Goal: Download file/media

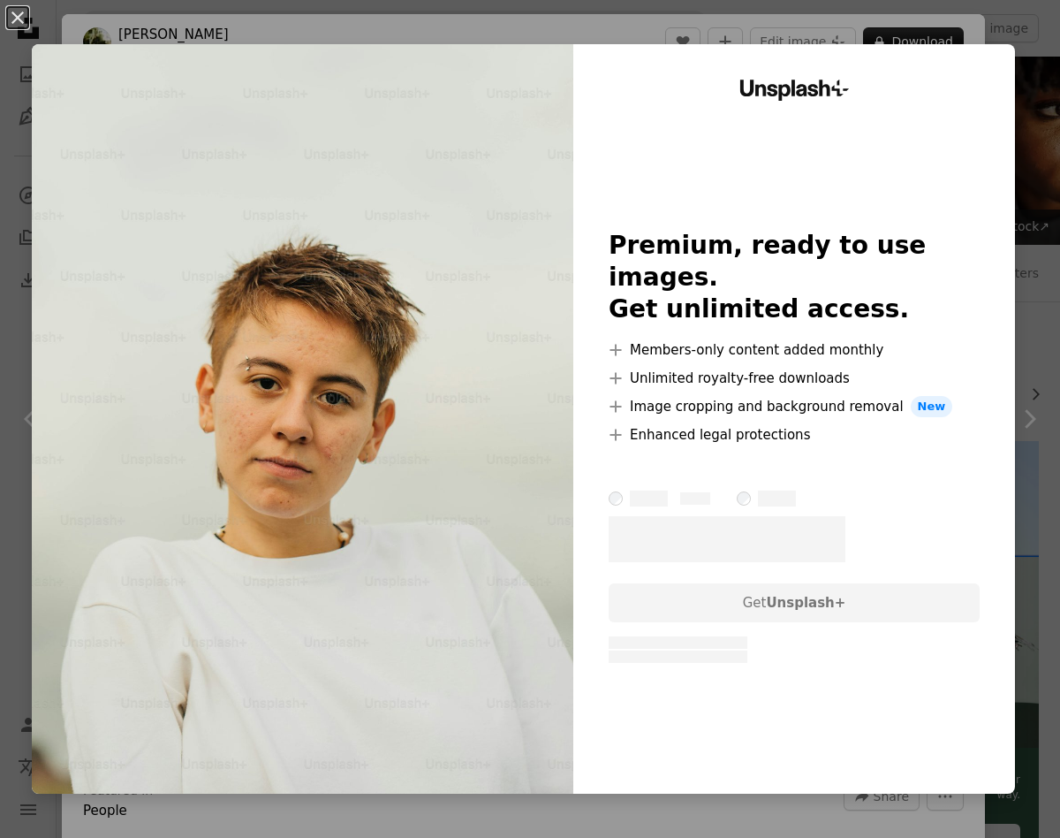
scroll to position [1212, 0]
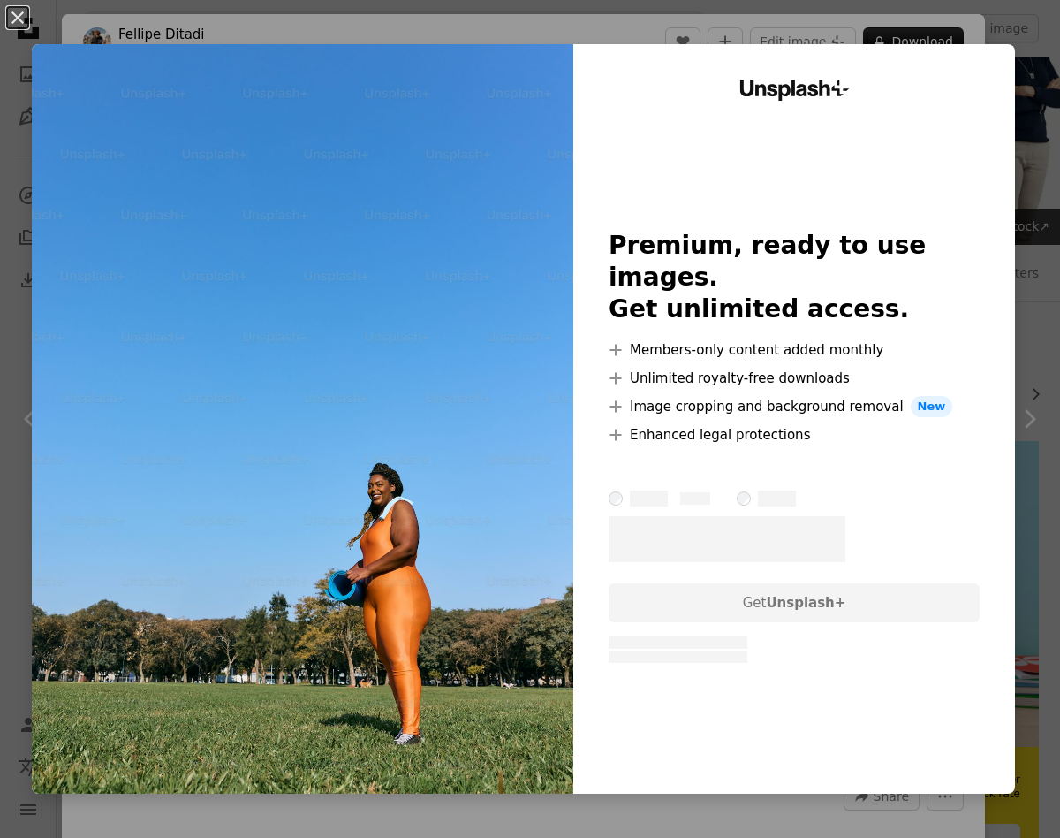
scroll to position [1405, 0]
